Goal: Information Seeking & Learning: Check status

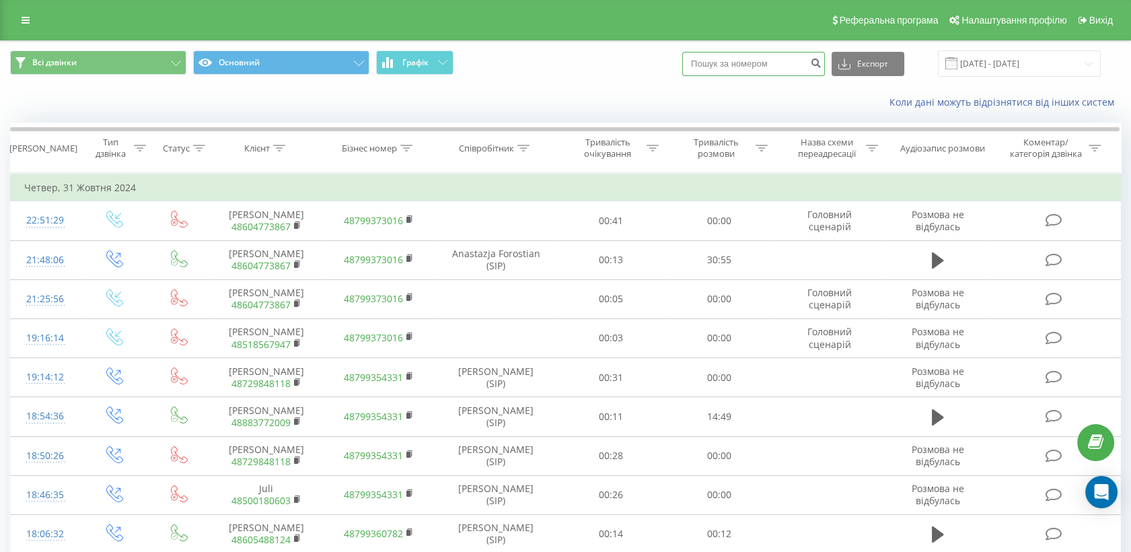
click at [763, 60] on input at bounding box center [753, 64] width 143 height 24
paste input "[PHONE_NUMBER]"
type input "[PHONE_NUMBER]"
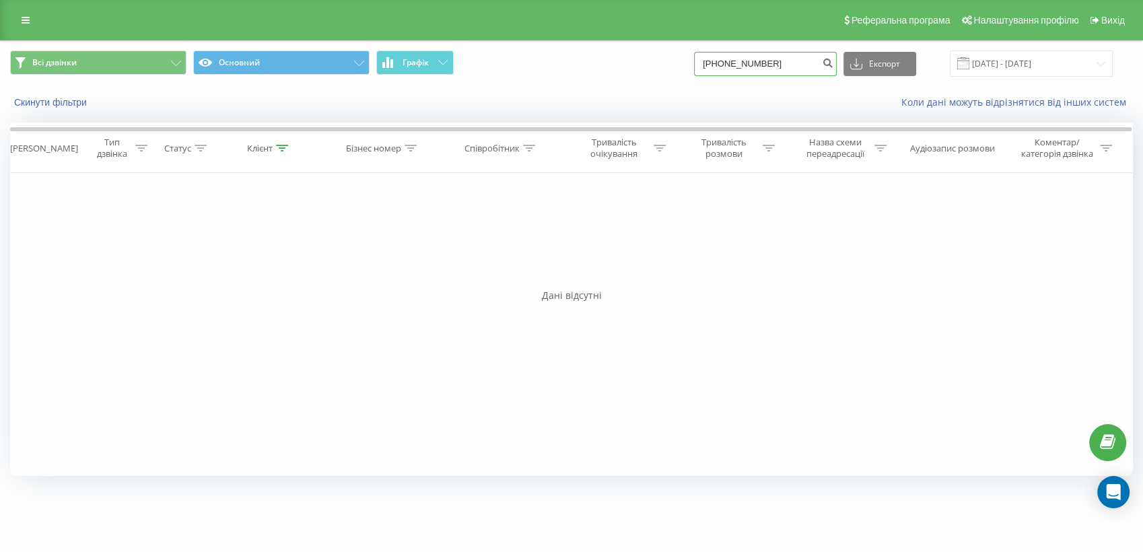
click at [728, 67] on input "+48513620584" at bounding box center [765, 64] width 143 height 24
type input "48513620584"
click at [834, 67] on button "submit" at bounding box center [827, 64] width 18 height 24
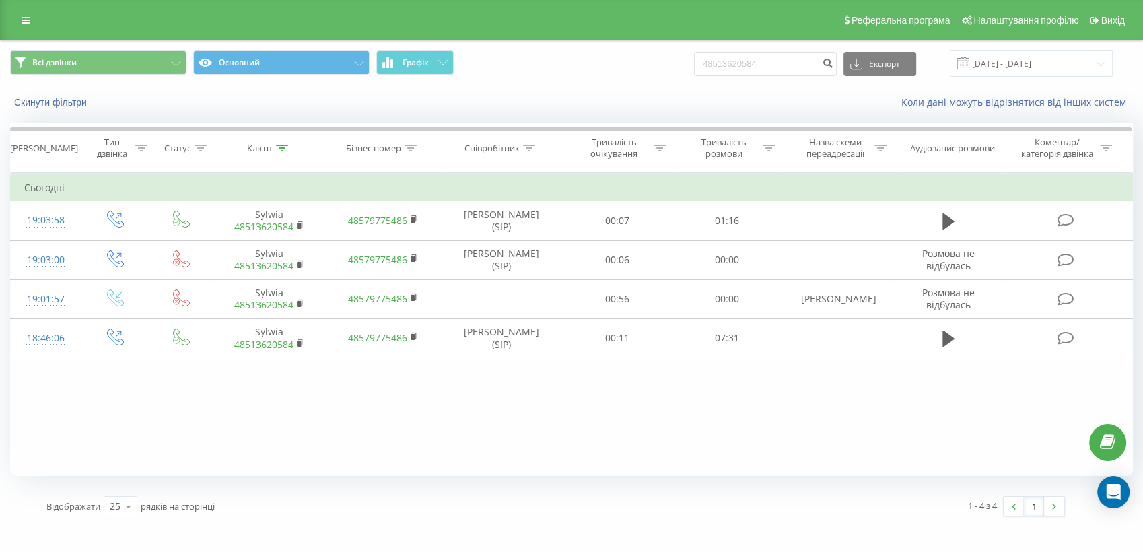
click at [242, 443] on div "Фільтрувати за умовою Дорівнює Введіть значення Скасувати OK Фільтрувати за умо…" at bounding box center [571, 324] width 1123 height 303
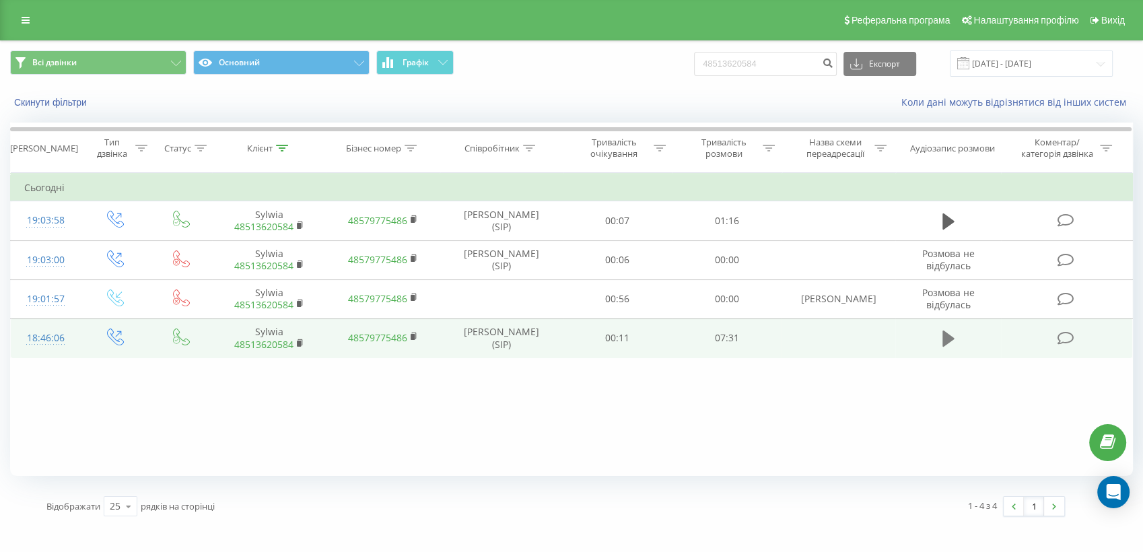
click at [942, 337] on icon at bounding box center [948, 338] width 12 height 16
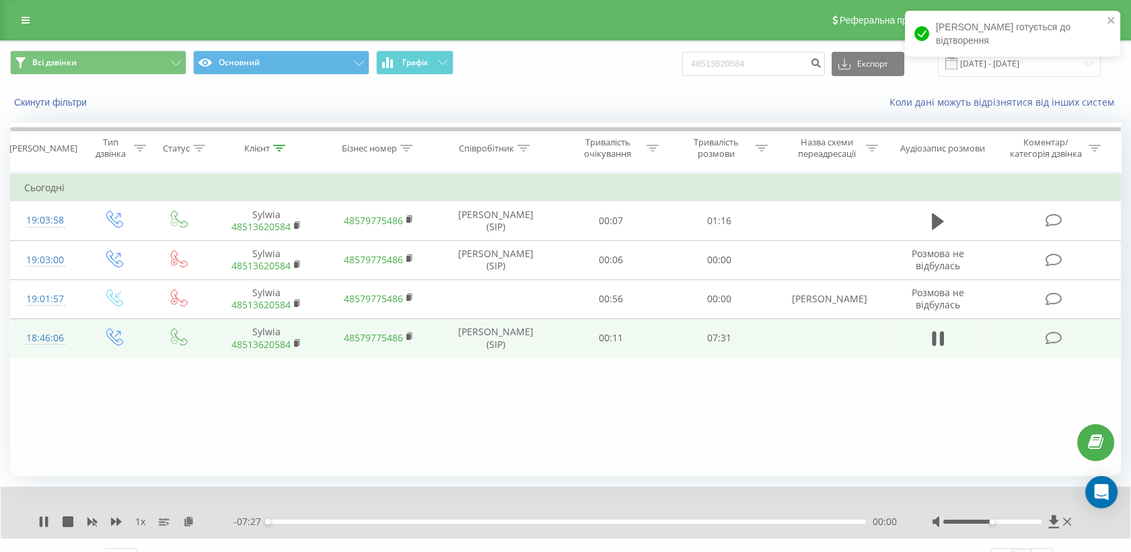
drag, startPoint x: 991, startPoint y: 524, endPoint x: 1018, endPoint y: 521, distance: 27.1
click at [1018, 521] on div at bounding box center [1003, 521] width 143 height 13
click at [1018, 521] on div at bounding box center [993, 522] width 98 height 4
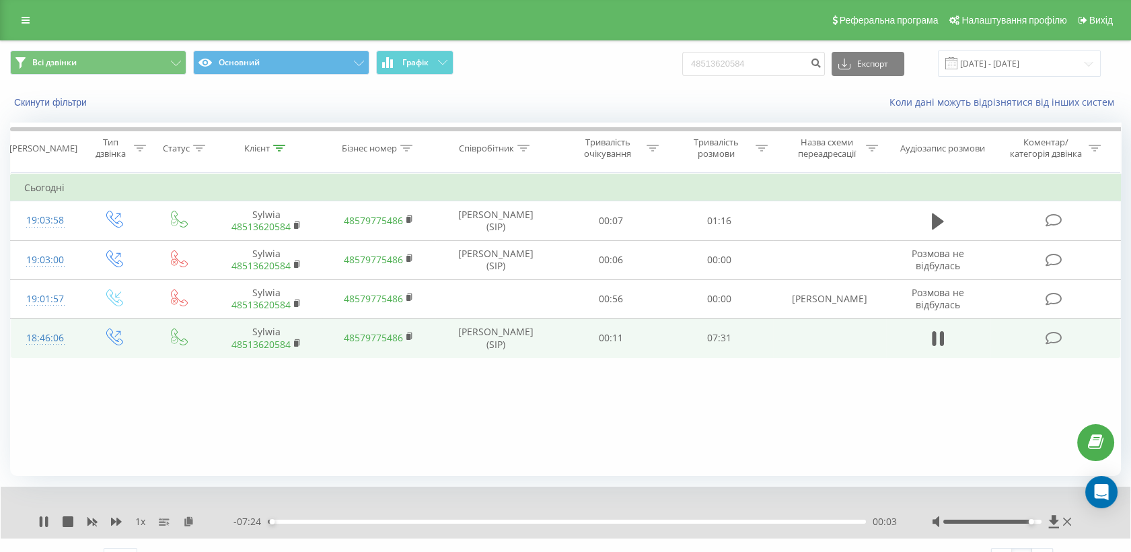
drag, startPoint x: 1018, startPoint y: 521, endPoint x: 1045, endPoint y: 522, distance: 27.6
click at [1045, 522] on div at bounding box center [1003, 521] width 143 height 13
click at [837, 417] on div "Фільтрувати за умовою Дорівнює Введіть значення Скасувати OK Фільтрувати за умо…" at bounding box center [565, 324] width 1111 height 303
click at [46, 516] on icon at bounding box center [43, 521] width 11 height 11
